Goal: Book appointment/travel/reservation

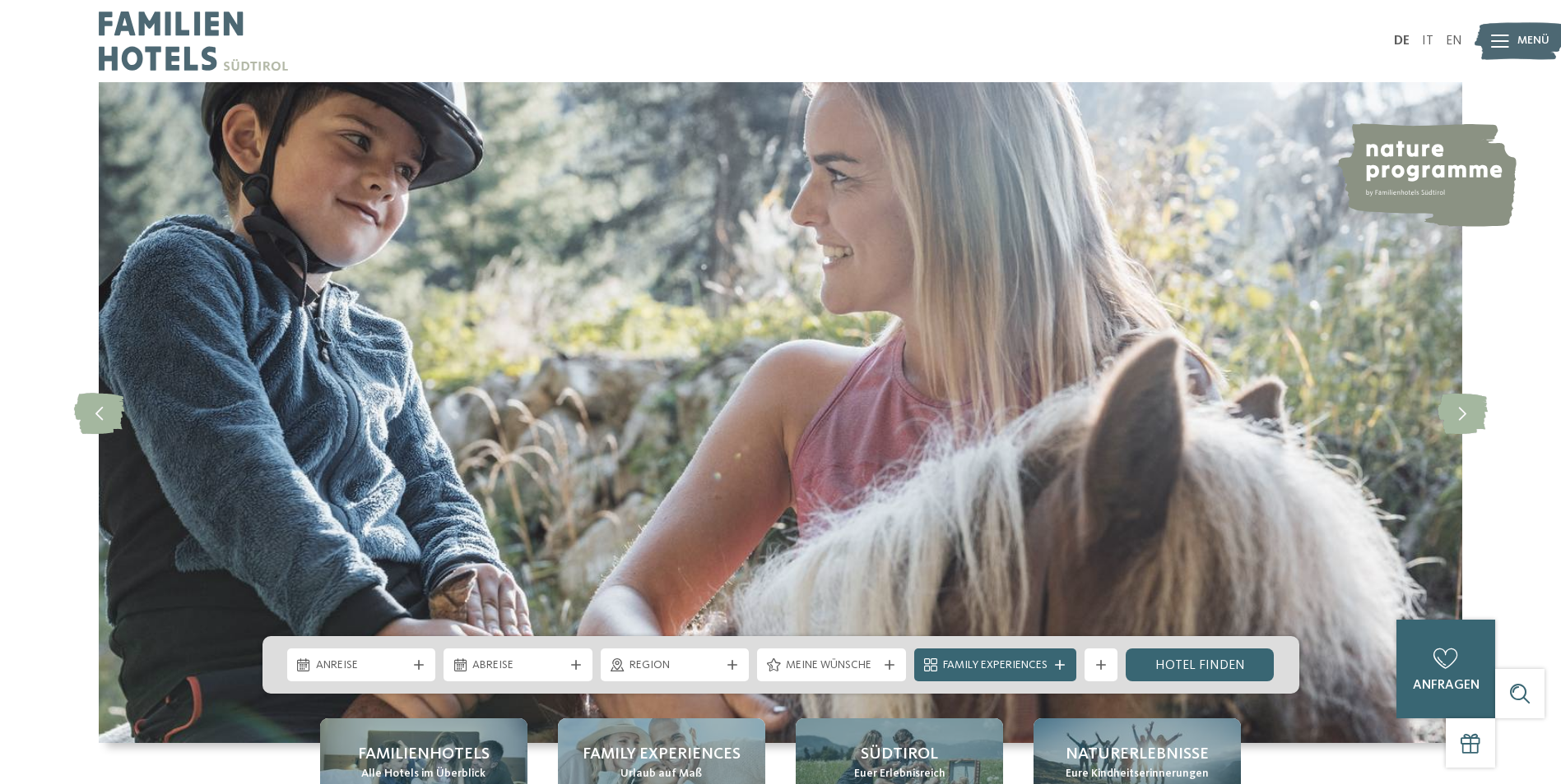
click at [408, 669] on div "Anreise" at bounding box center [361, 665] width 100 height 18
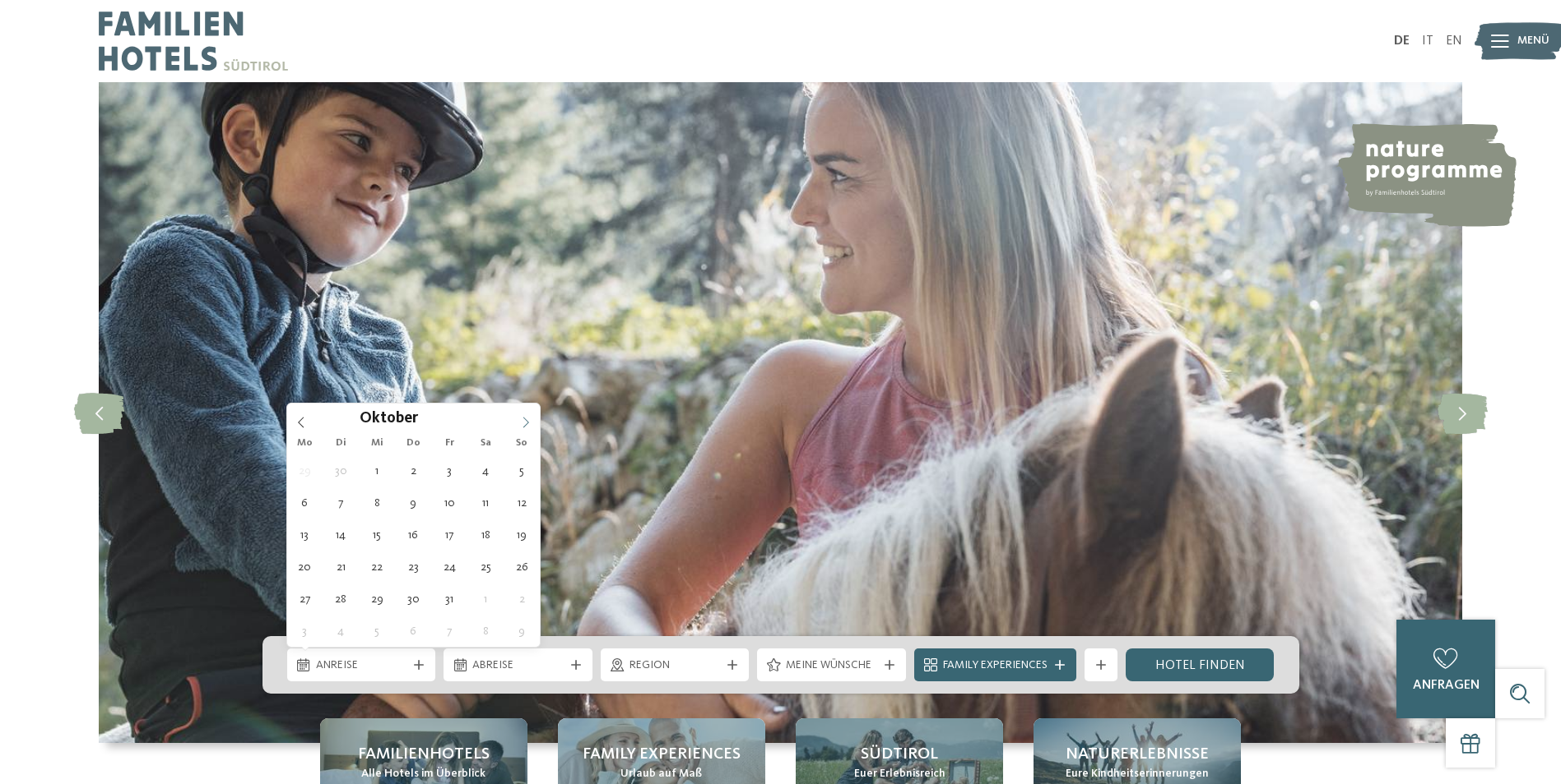
click at [520, 417] on icon at bounding box center [526, 423] width 12 height 12
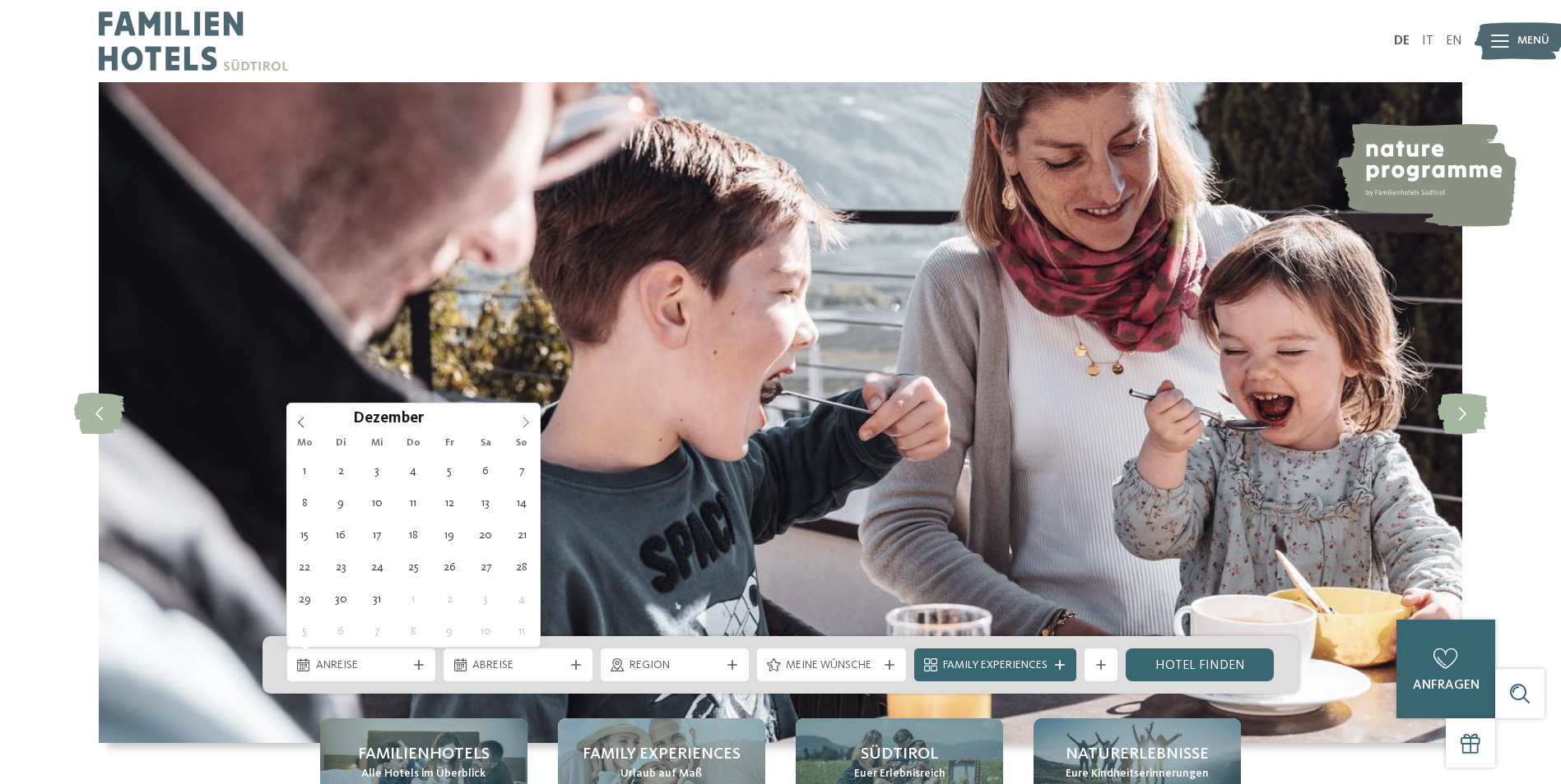
click at [520, 417] on icon at bounding box center [526, 423] width 12 height 12
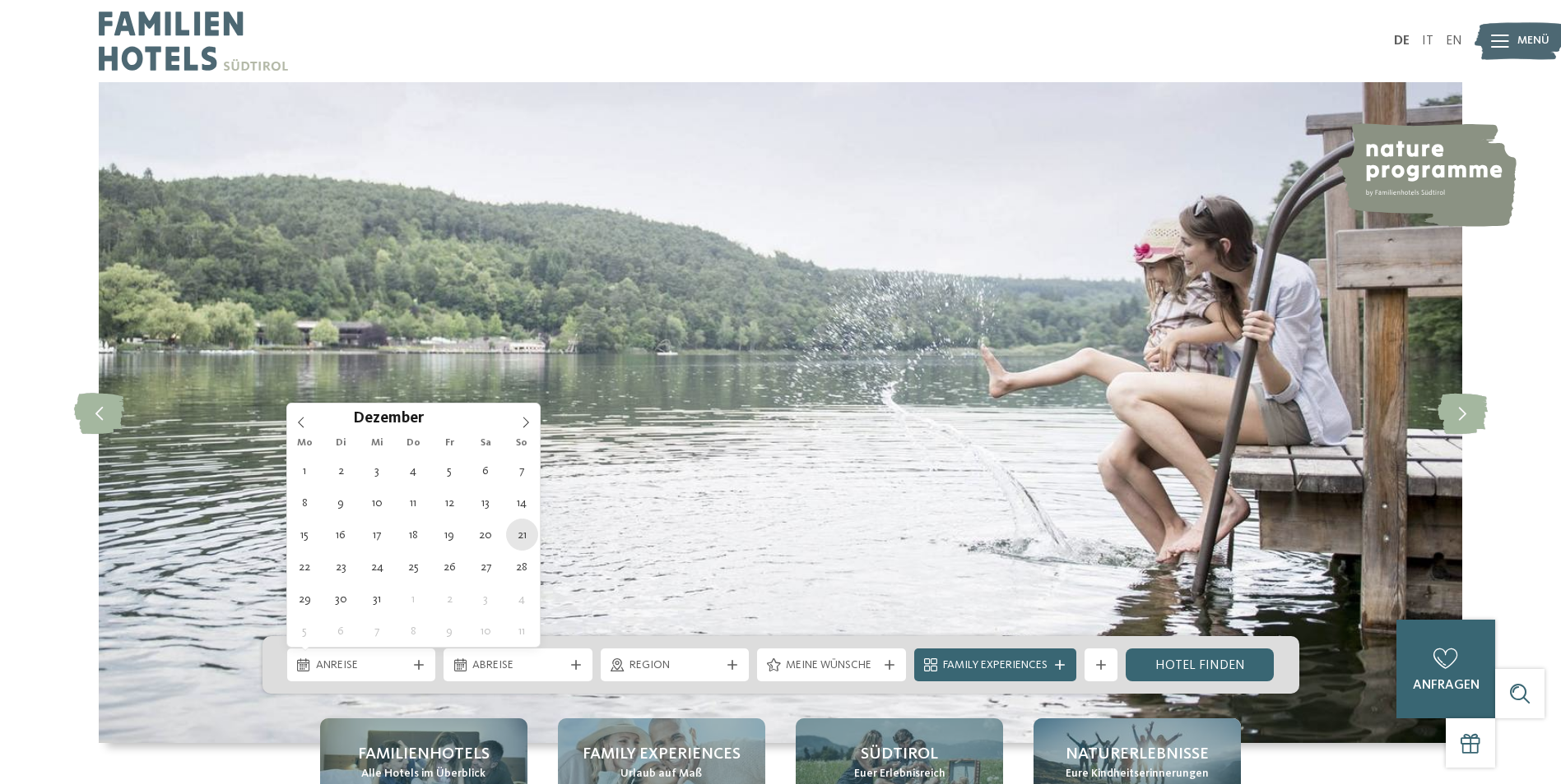
type div "[DATE]"
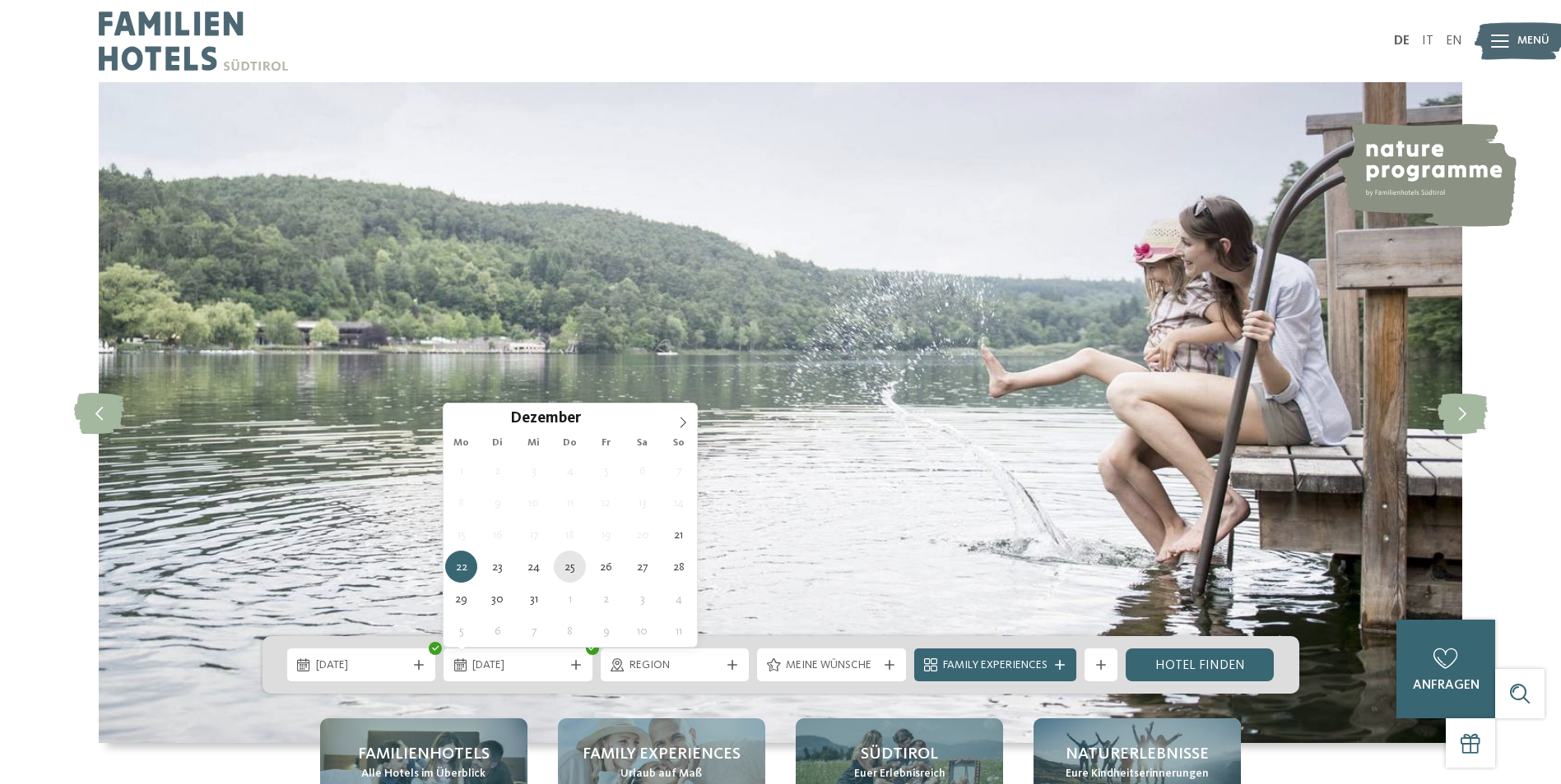
type div "[DATE]"
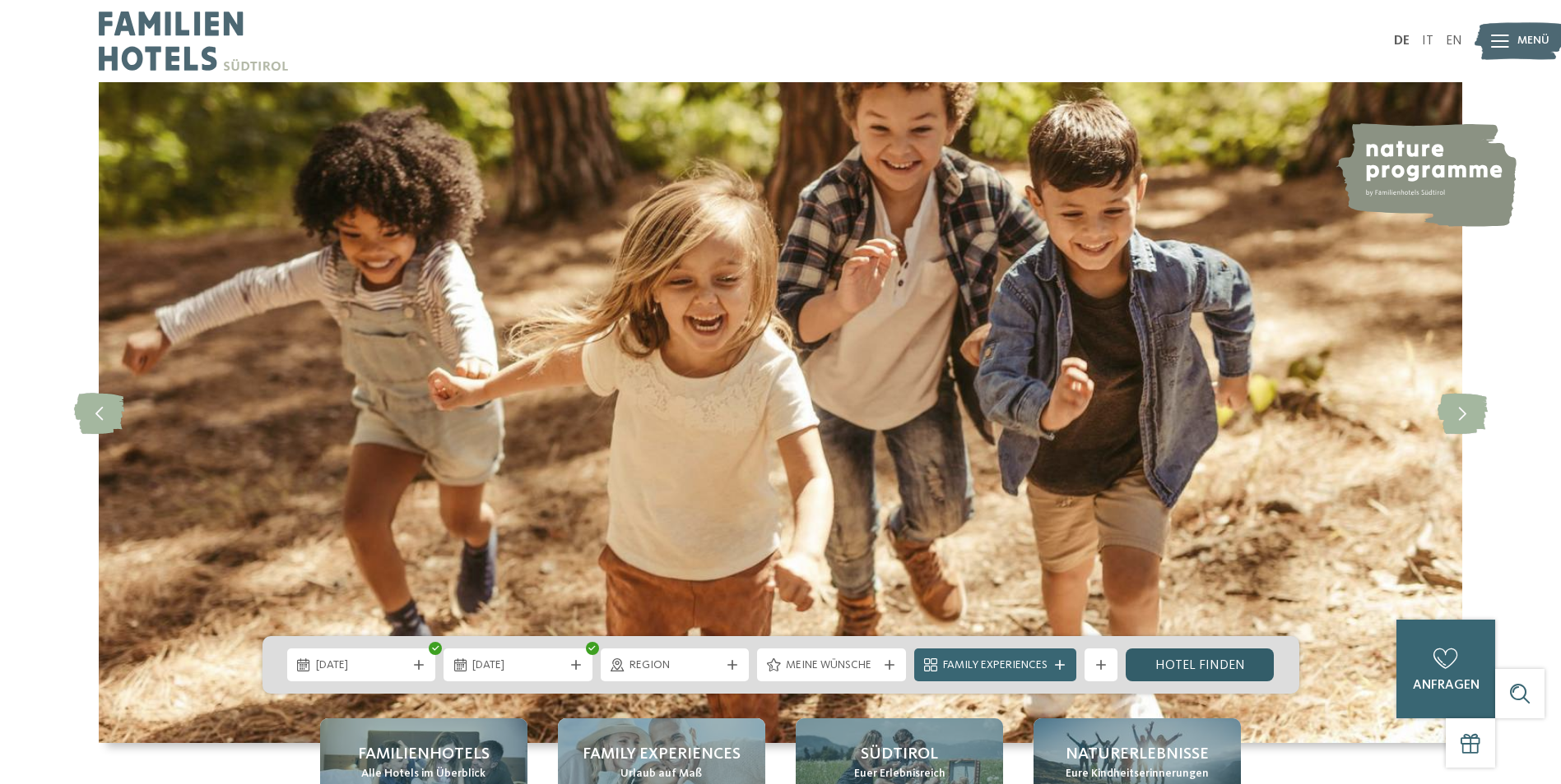
click at [1182, 661] on link "Hotel finden" at bounding box center [1200, 664] width 149 height 33
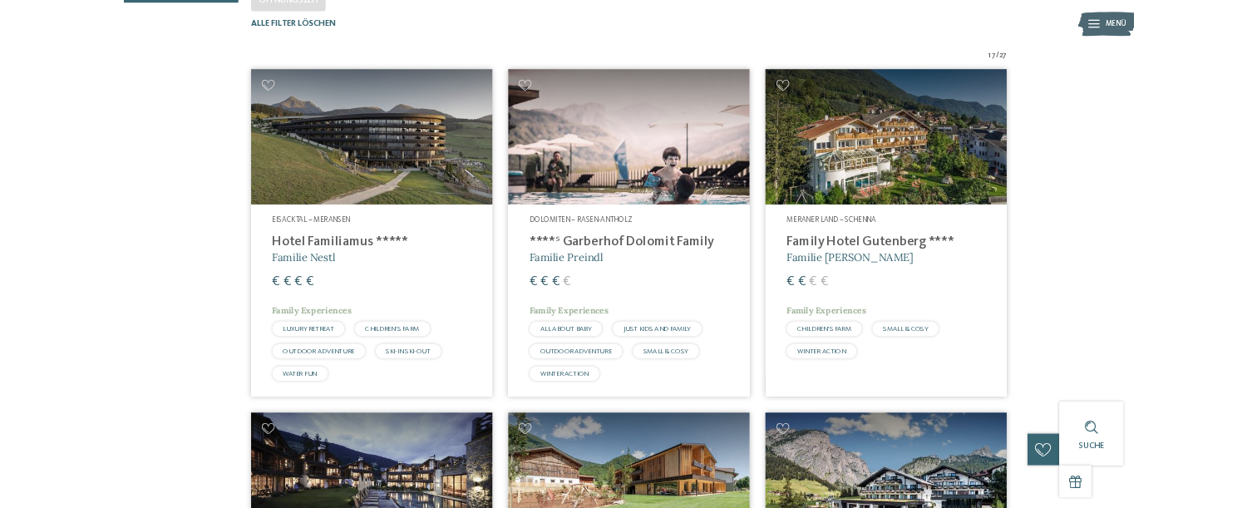
scroll to position [462, 0]
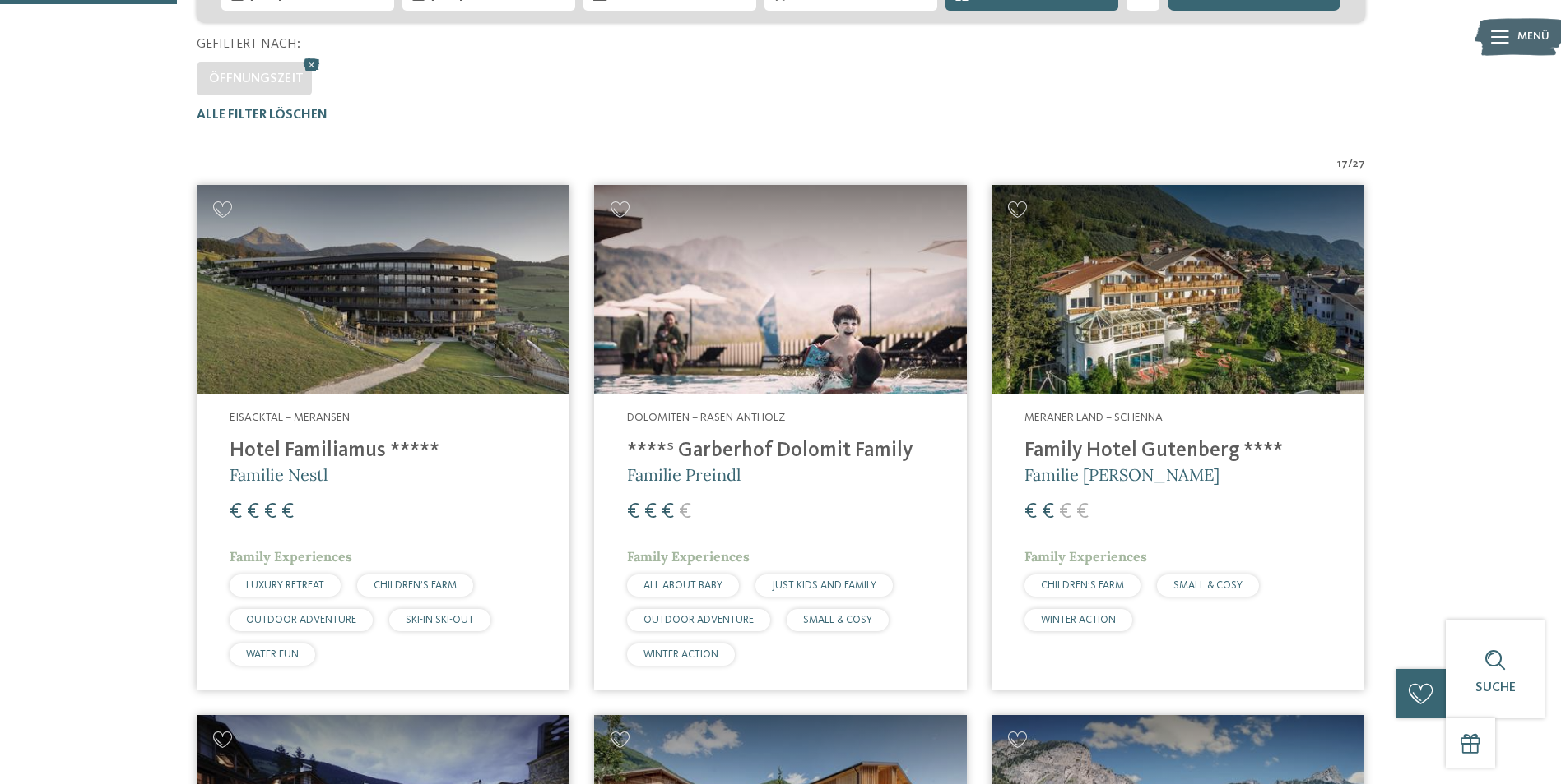
click at [260, 282] on img at bounding box center [383, 290] width 373 height 210
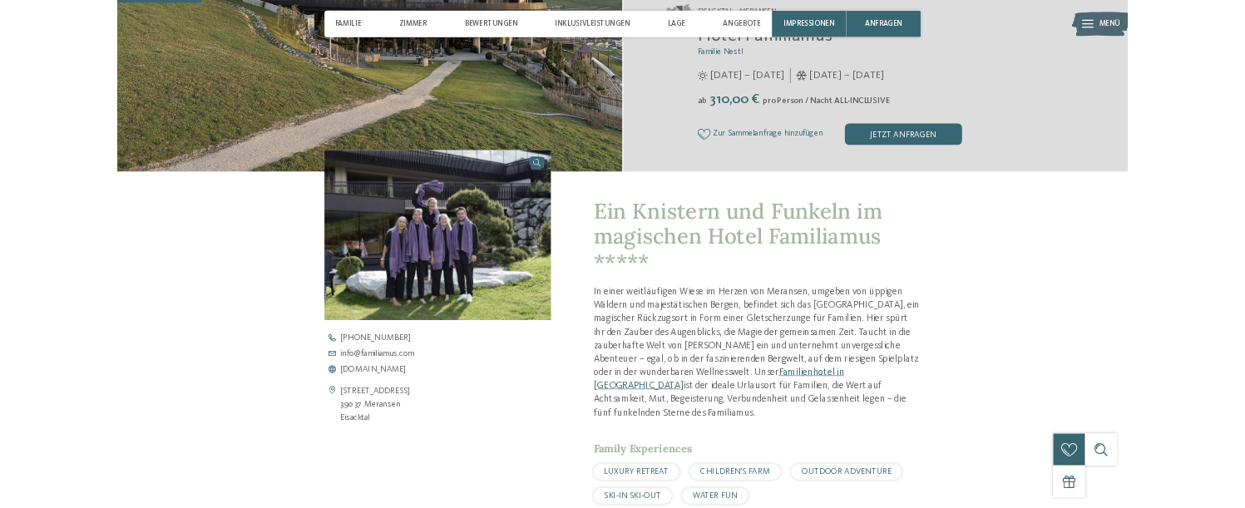
scroll to position [499, 0]
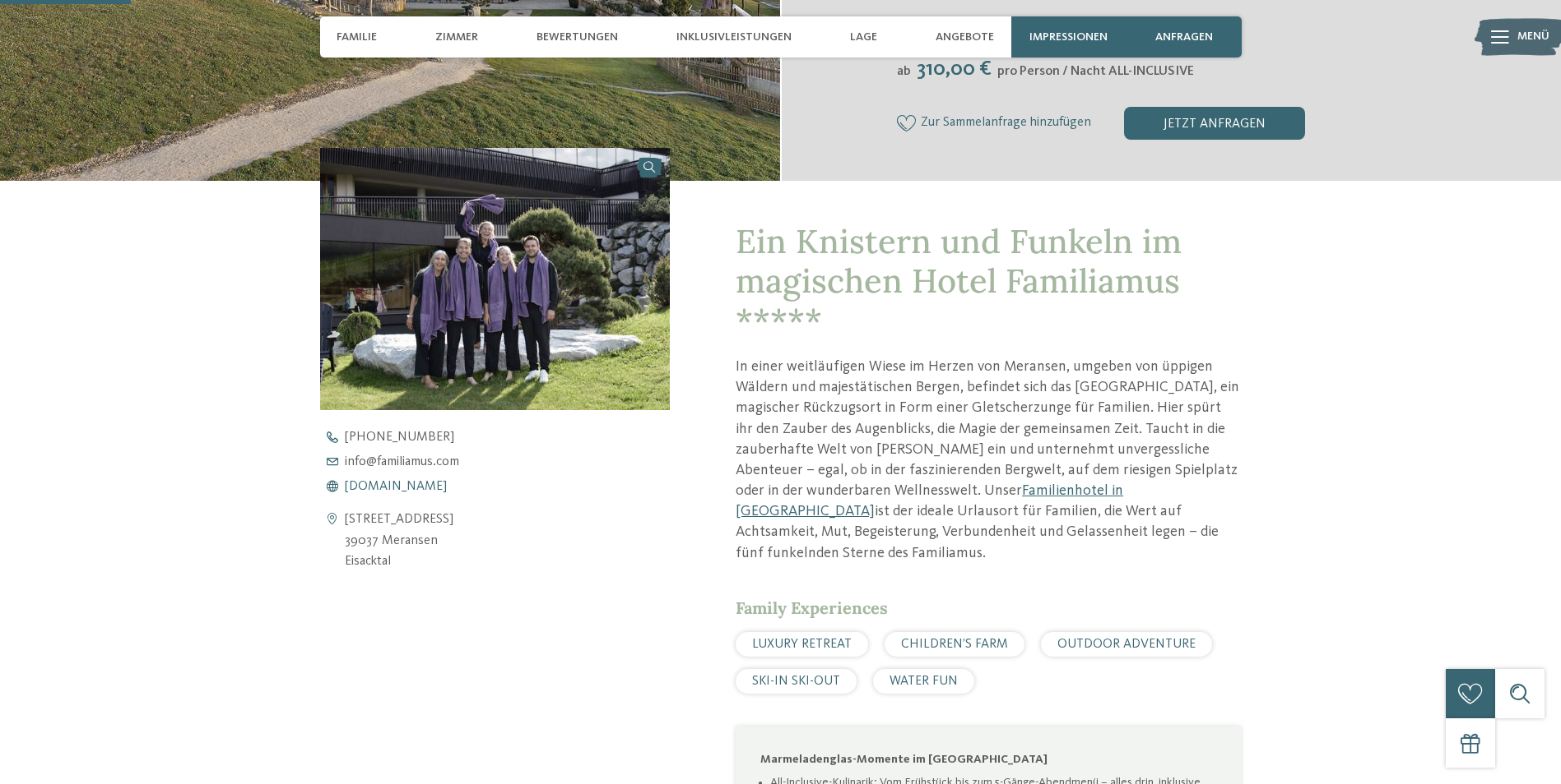
click at [385, 490] on span "www.familiamus.com" at bounding box center [395, 486] width 102 height 13
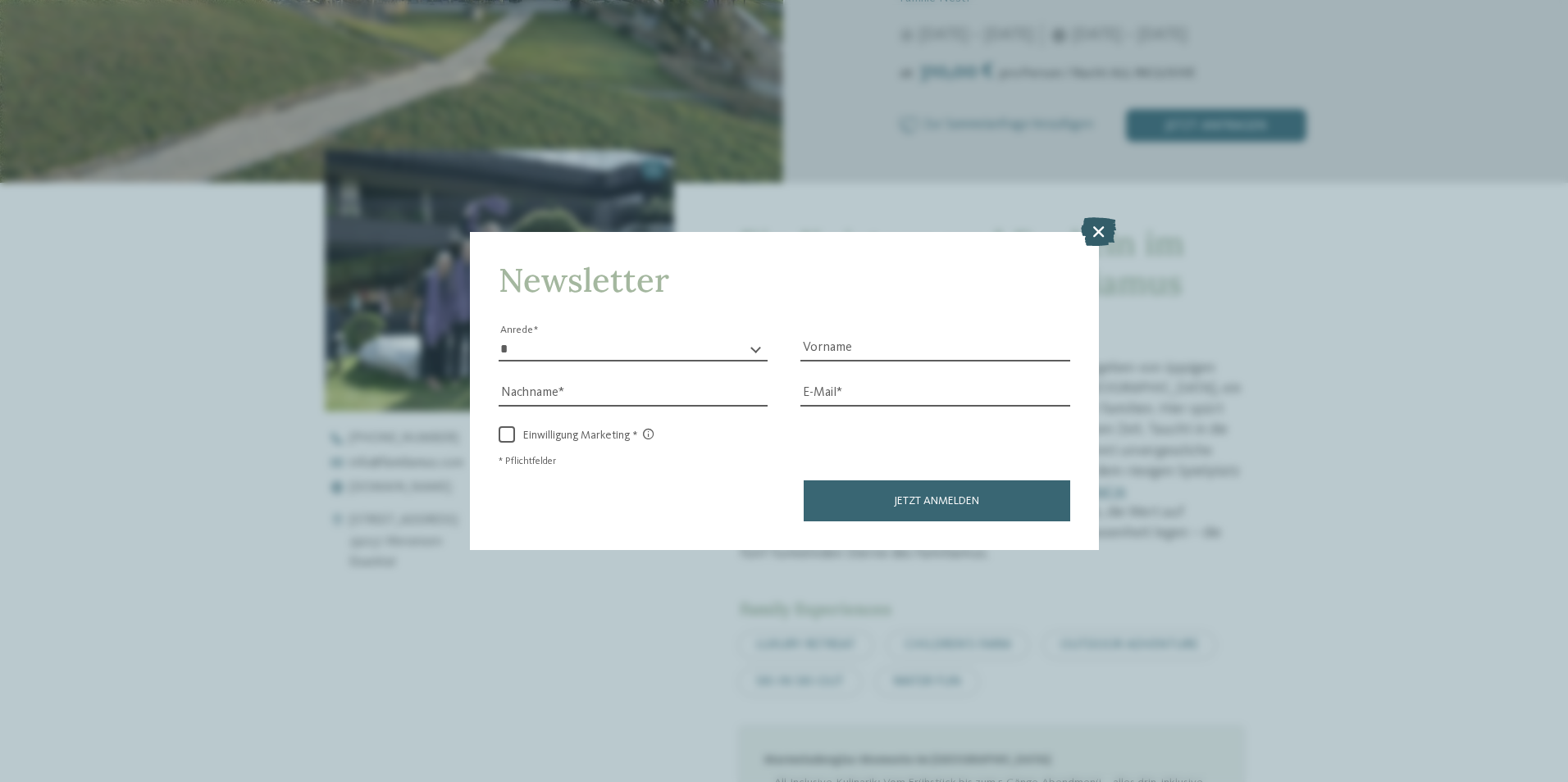
click at [1112, 232] on icon at bounding box center [1099, 231] width 36 height 29
